Goal: Task Accomplishment & Management: Complete application form

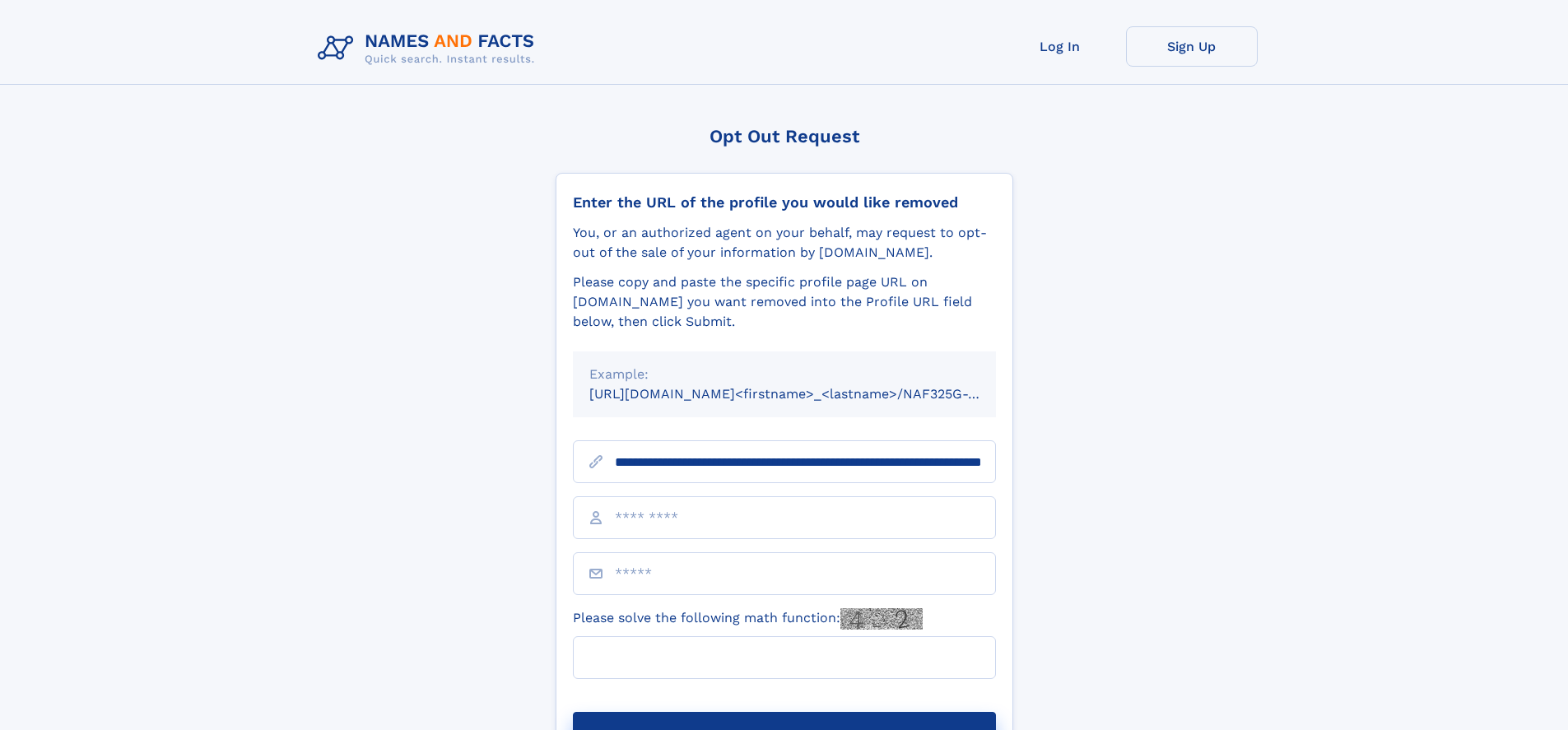
scroll to position [0, 178]
type input "**********"
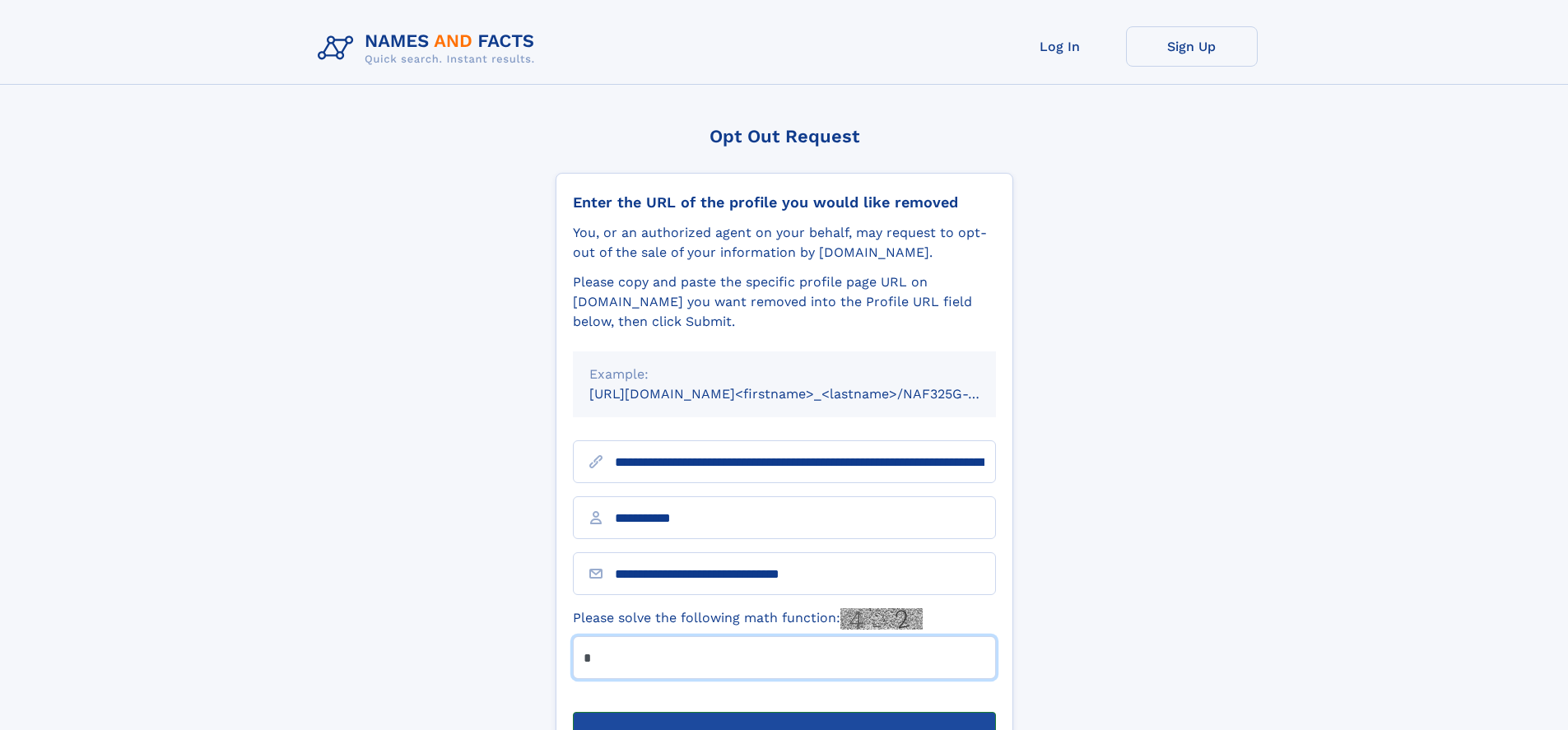
type input "*"
click at [784, 712] on button "Submit Opt Out Request" at bounding box center [784, 737] width 423 height 52
